Goal: Information Seeking & Learning: Learn about a topic

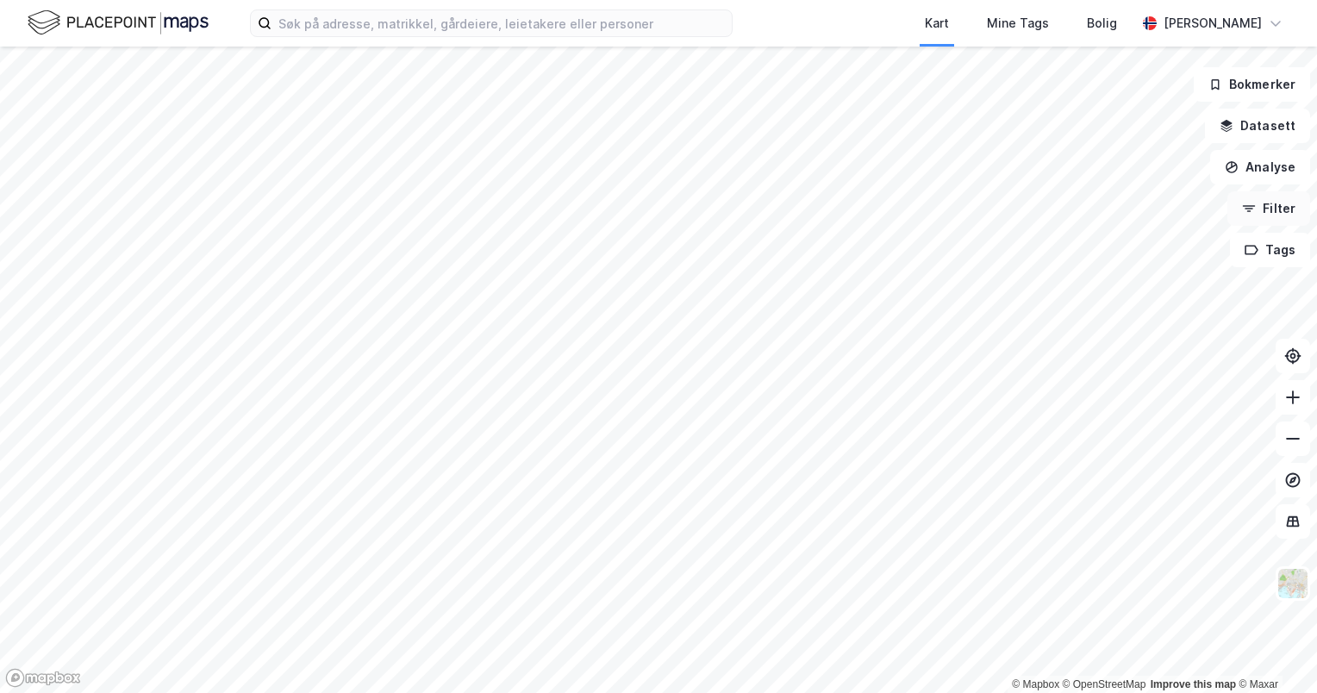
click at [1283, 203] on button "Filter" at bounding box center [1269, 208] width 83 height 34
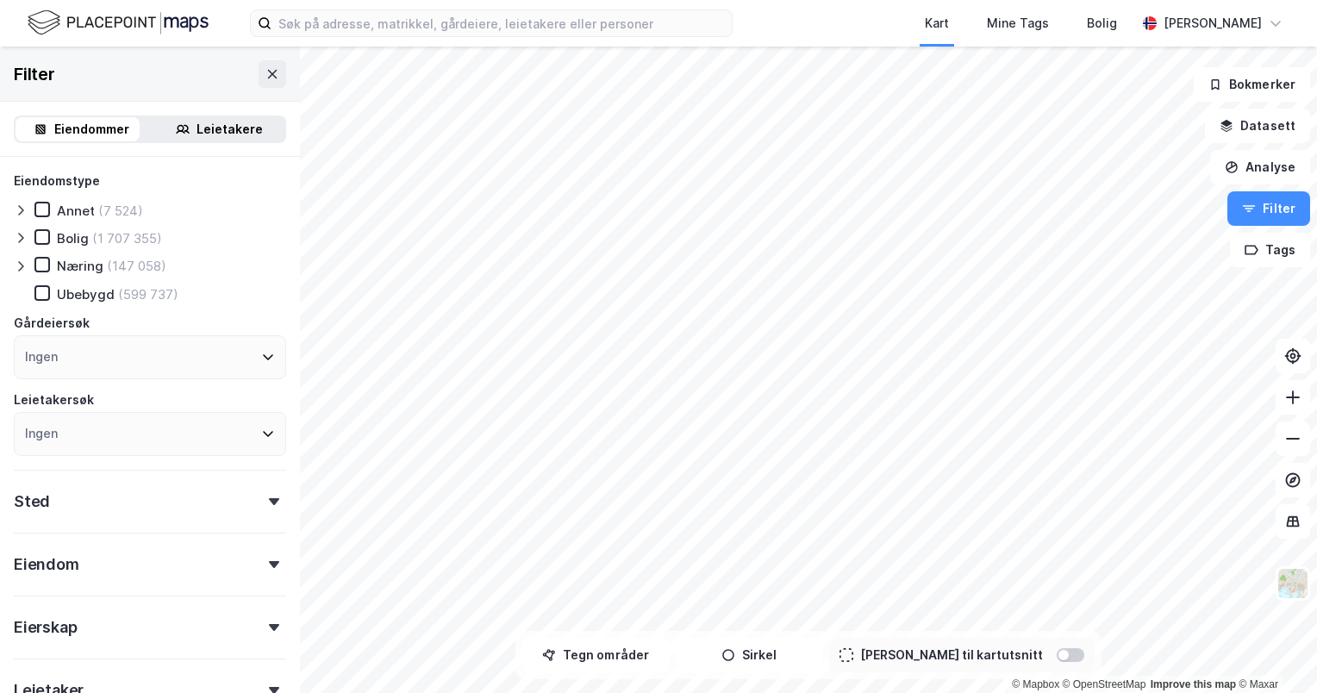
click at [69, 235] on div "Bolig" at bounding box center [73, 238] width 32 height 16
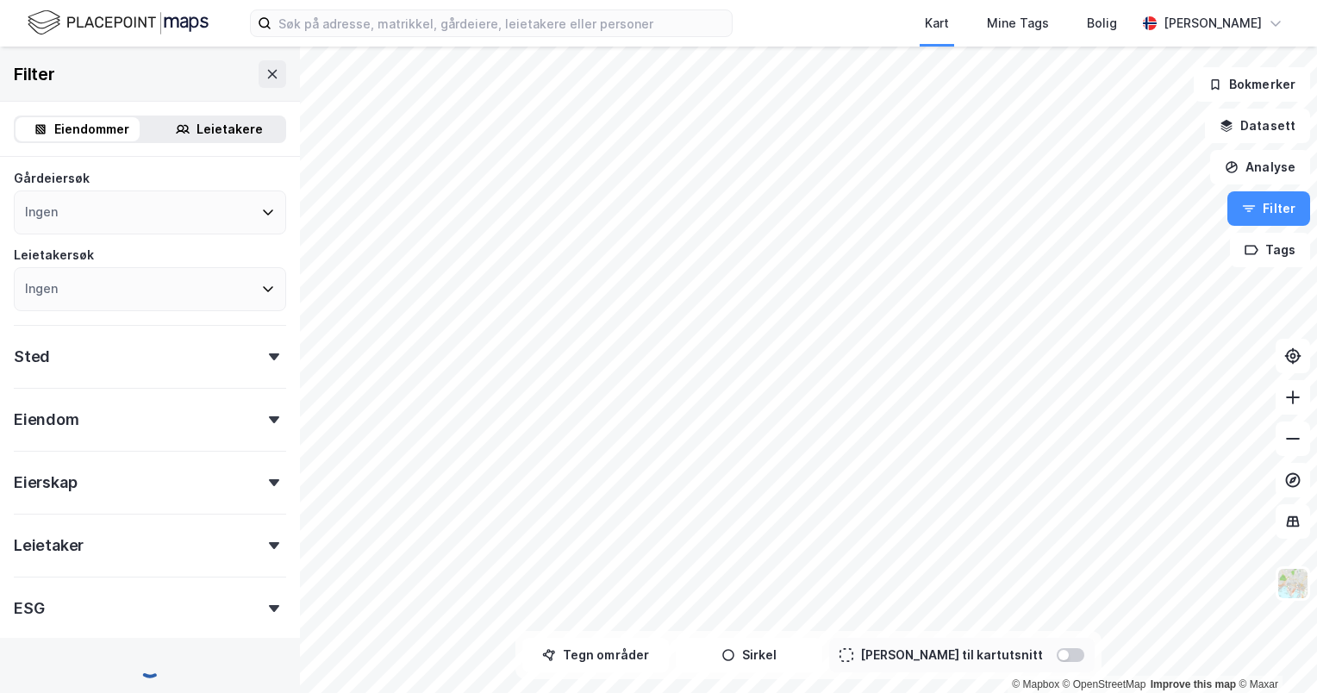
scroll to position [179, 0]
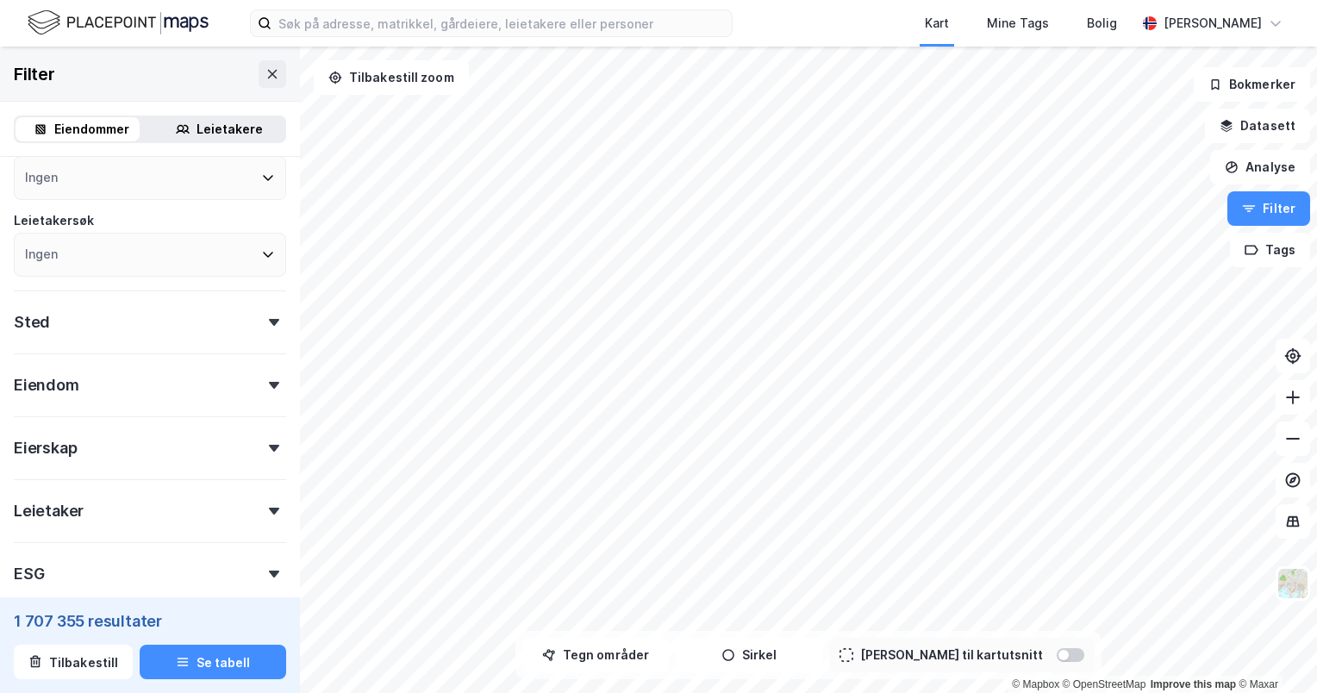
click at [140, 342] on div "Eiendomstype Annet (7 524) Bolig (1 707 355) Næring (147 058) [GEOGRAPHIC_DATA]…" at bounding box center [150, 291] width 272 height 600
click at [140, 336] on div "Sted" at bounding box center [150, 315] width 272 height 49
click at [114, 392] on div "Ingen" at bounding box center [150, 398] width 272 height 44
